Goal: Task Accomplishment & Management: Use online tool/utility

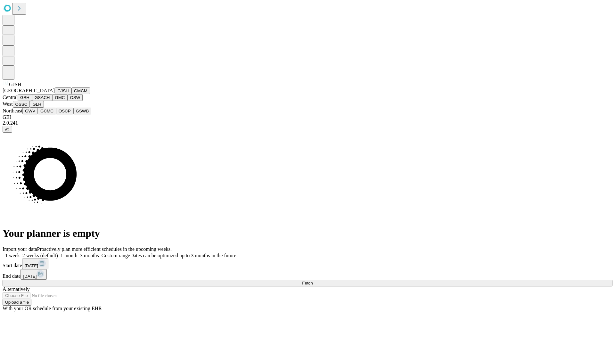
click at [55, 94] on button "GJSH" at bounding box center [63, 90] width 17 height 7
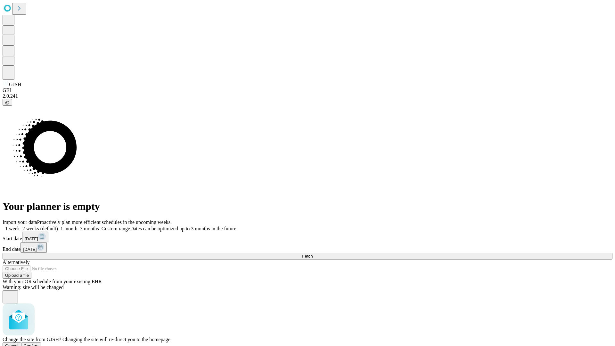
click at [39, 343] on span "Confirm" at bounding box center [31, 345] width 15 height 5
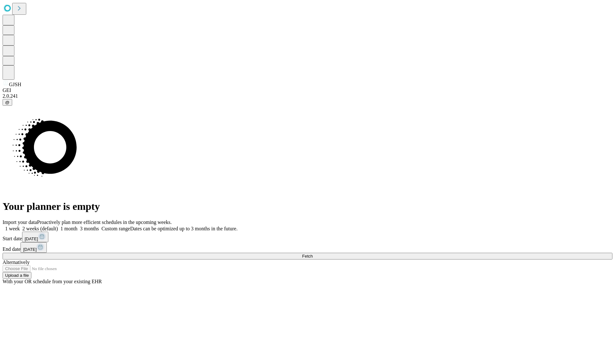
click at [78, 226] on label "1 month" at bounding box center [68, 228] width 20 height 5
click at [313, 254] on span "Fetch" at bounding box center [307, 256] width 11 height 5
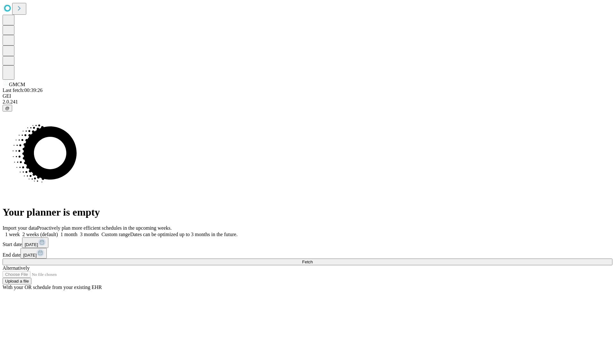
click at [78, 232] on label "1 month" at bounding box center [68, 234] width 20 height 5
click at [313, 259] on span "Fetch" at bounding box center [307, 261] width 11 height 5
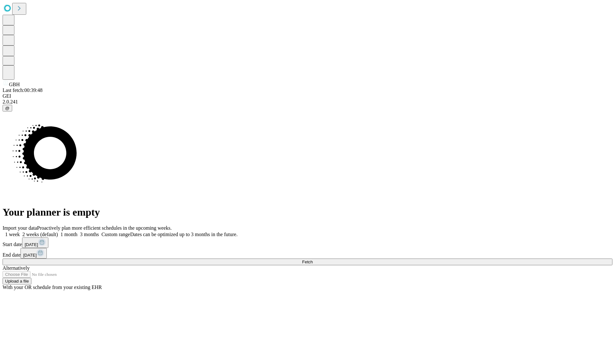
click at [78, 232] on label "1 month" at bounding box center [68, 234] width 20 height 5
click at [313, 259] on span "Fetch" at bounding box center [307, 261] width 11 height 5
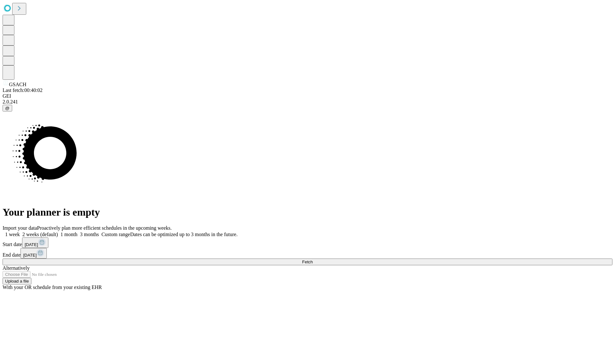
click at [78, 232] on label "1 month" at bounding box center [68, 234] width 20 height 5
click at [313, 259] on span "Fetch" at bounding box center [307, 261] width 11 height 5
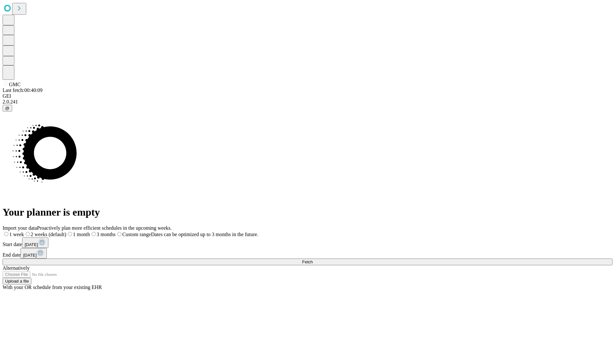
click at [90, 232] on label "1 month" at bounding box center [78, 234] width 24 height 5
click at [313, 259] on span "Fetch" at bounding box center [307, 261] width 11 height 5
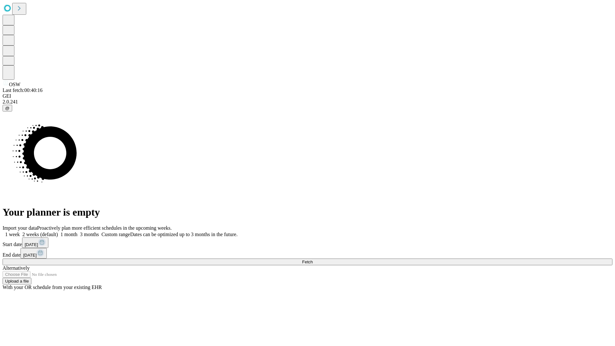
click at [78, 232] on label "1 month" at bounding box center [68, 234] width 20 height 5
click at [313, 259] on span "Fetch" at bounding box center [307, 261] width 11 height 5
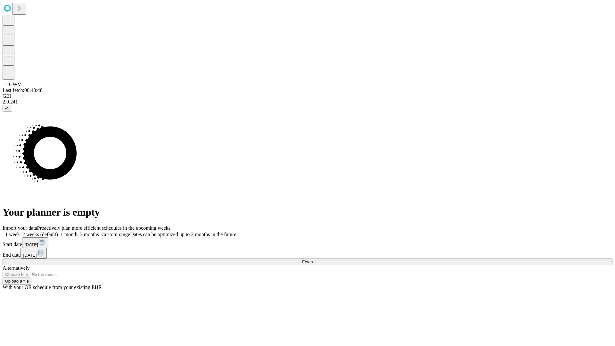
click at [78, 232] on label "1 month" at bounding box center [68, 234] width 20 height 5
click at [313, 259] on span "Fetch" at bounding box center [307, 261] width 11 height 5
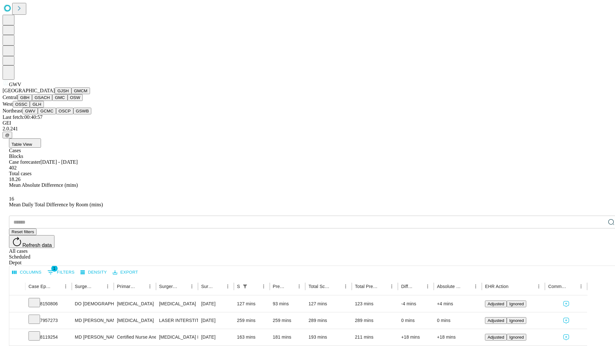
click at [50, 114] on button "GCMC" at bounding box center [47, 111] width 18 height 7
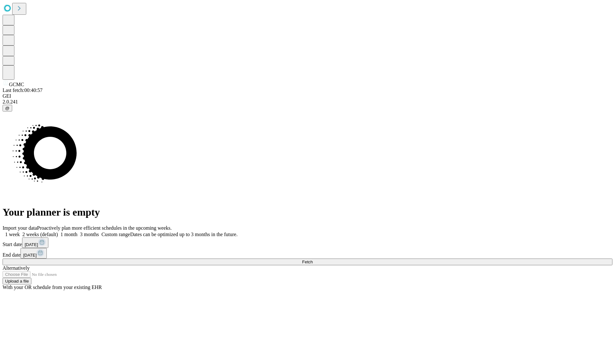
click at [313, 259] on span "Fetch" at bounding box center [307, 261] width 11 height 5
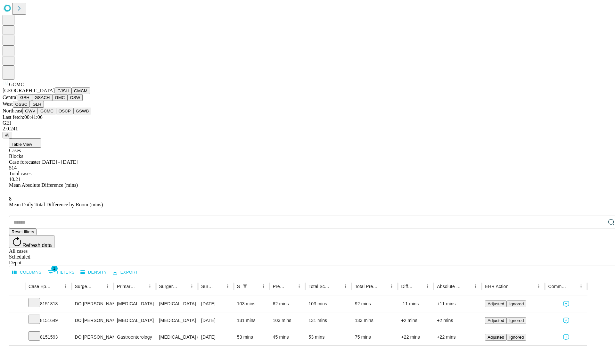
click at [56, 114] on button "OSCP" at bounding box center [64, 111] width 17 height 7
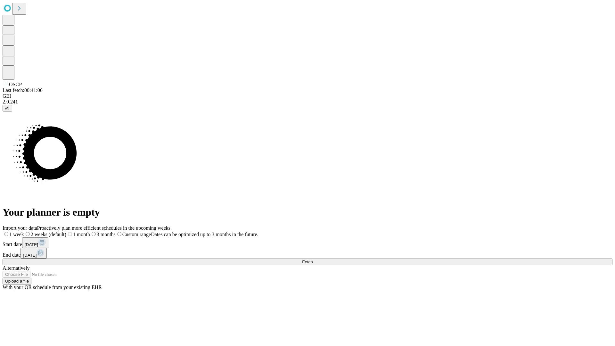
click at [313, 259] on span "Fetch" at bounding box center [307, 261] width 11 height 5
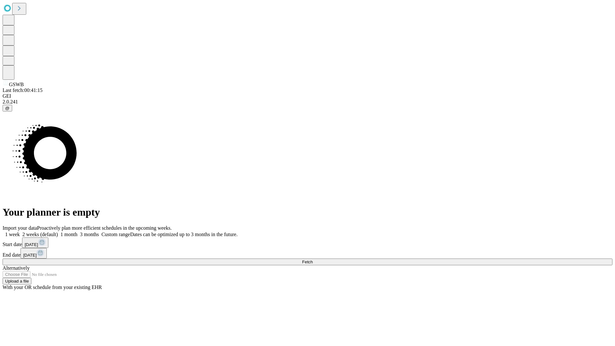
click at [78, 232] on label "1 month" at bounding box center [68, 234] width 20 height 5
click at [313, 259] on span "Fetch" at bounding box center [307, 261] width 11 height 5
